Goal: Information Seeking & Learning: Understand process/instructions

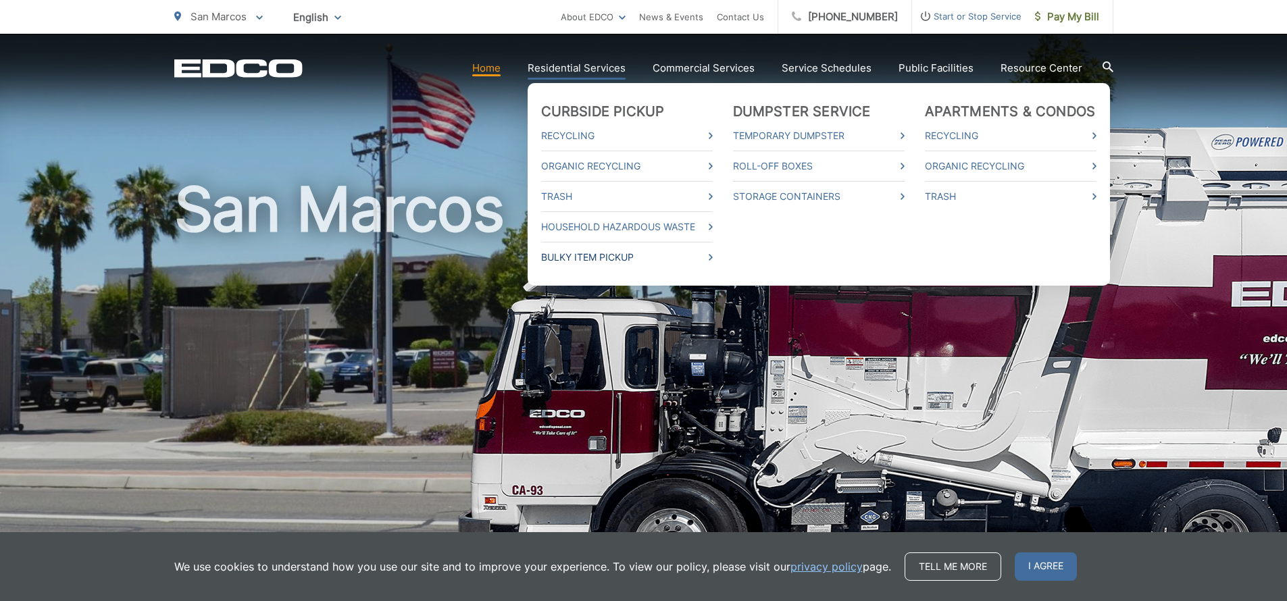
click at [597, 261] on link "Bulky Item Pickup" at bounding box center [627, 257] width 172 height 16
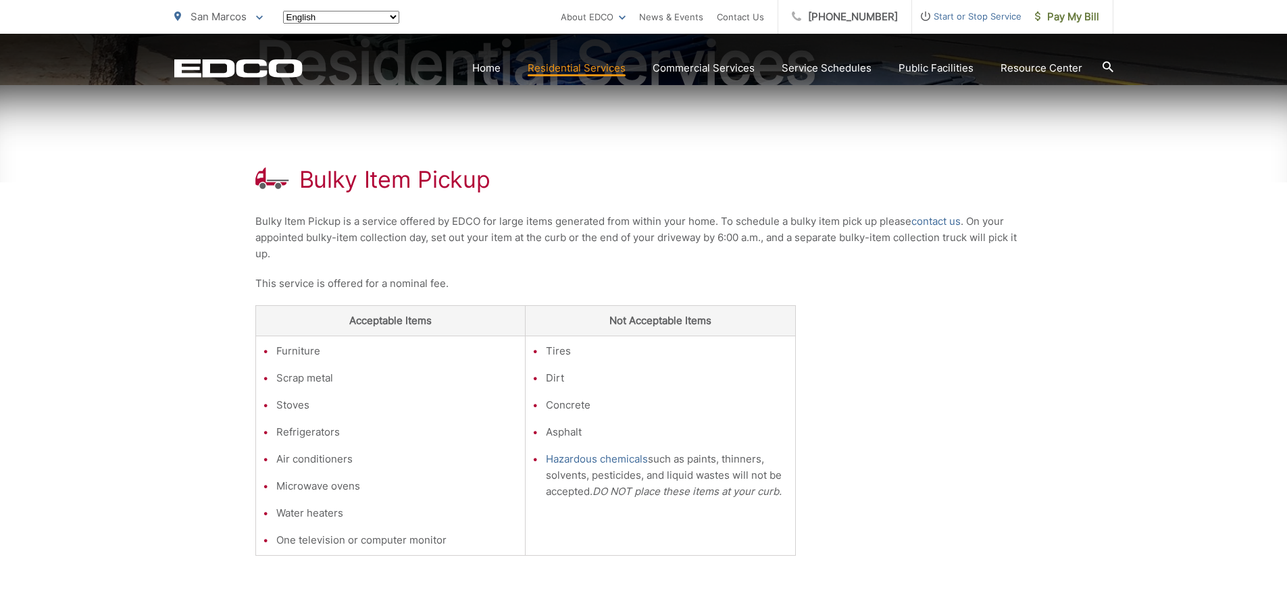
scroll to position [203, 0]
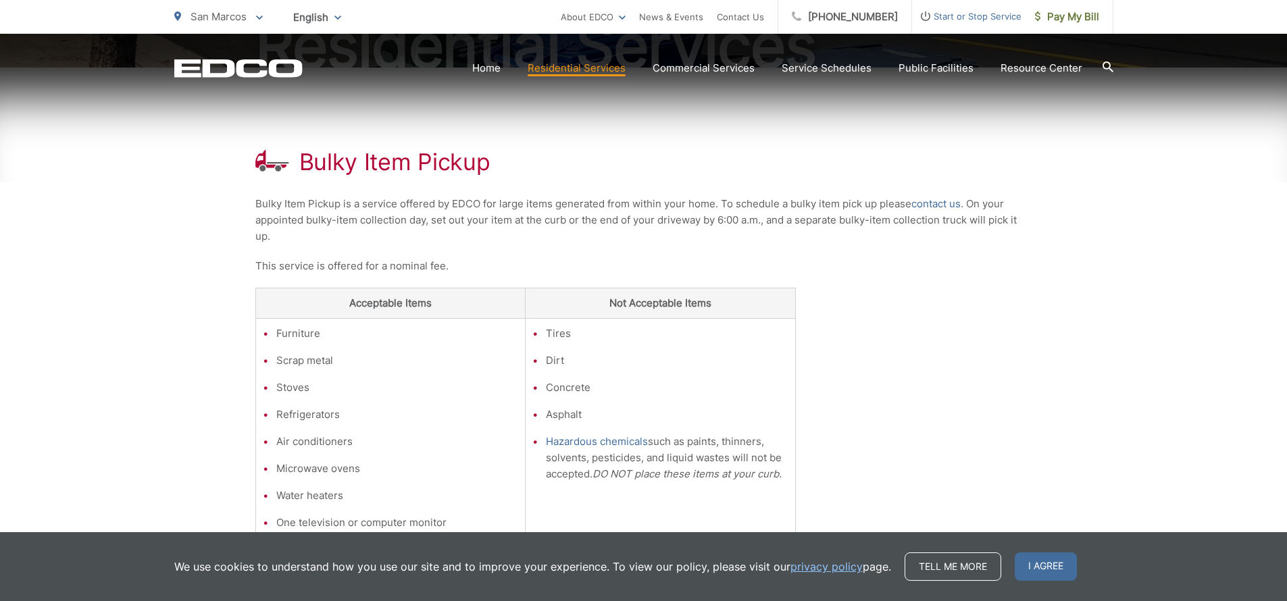
click at [134, 222] on div "Bulky Item Pickup Bulky Item Pickup is a service offered by EDCO for large item…" at bounding box center [643, 413] width 1287 height 691
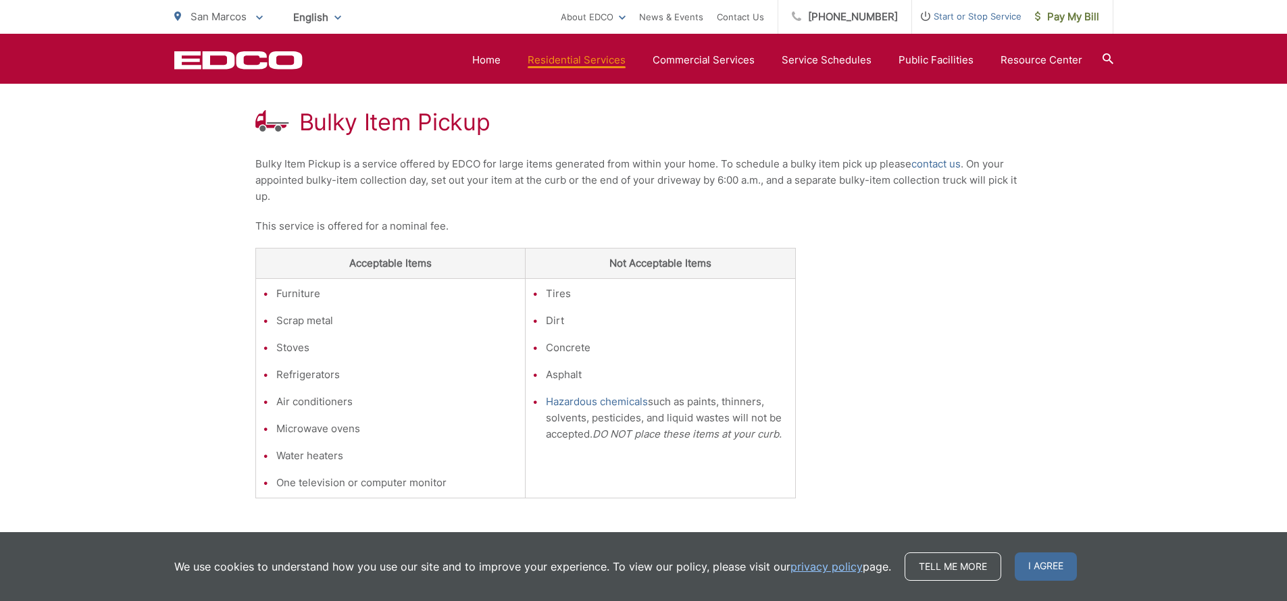
scroll to position [241, 0]
